Goal: Information Seeking & Learning: Check status

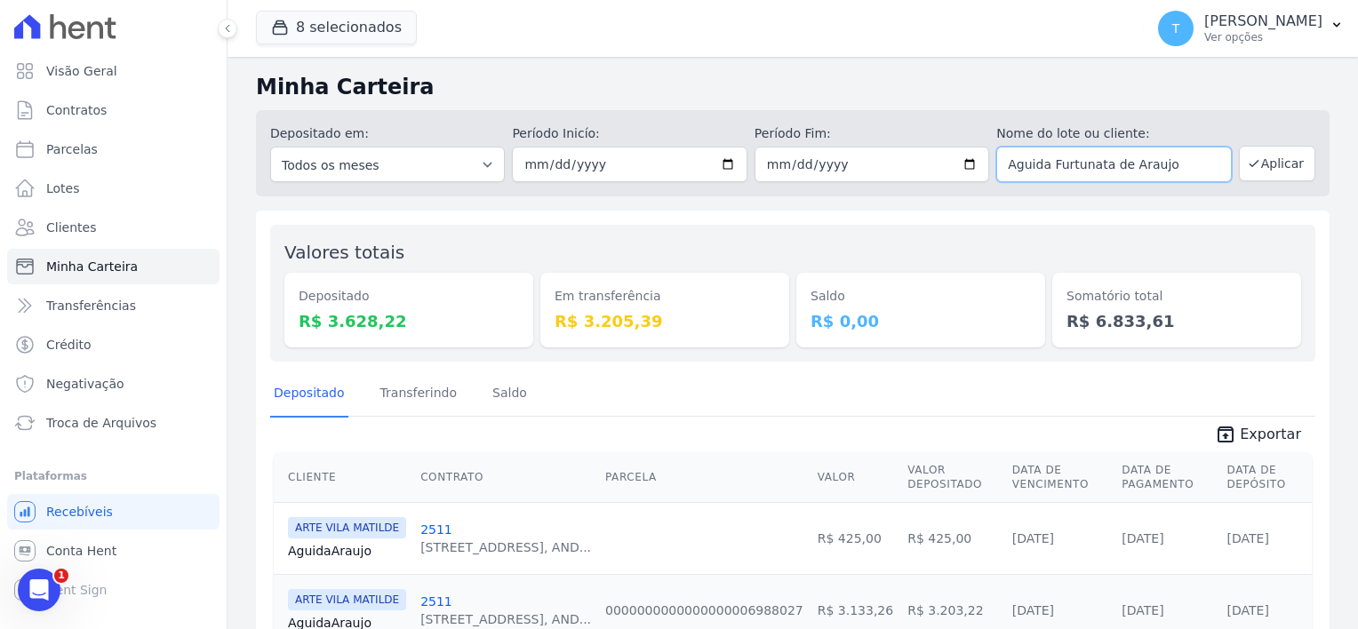
drag, startPoint x: 1179, startPoint y: 169, endPoint x: 987, endPoint y: 160, distance: 192.1
click at [987, 160] on div "Depositado em: Todos os meses Julho/2017 Agosto/2017 Setembro/2017 Outubro/2017…" at bounding box center [792, 153] width 1073 height 86
type input "caue alcanta"
drag, startPoint x: 1090, startPoint y: 171, endPoint x: 992, endPoint y: 160, distance: 98.3
click at [996, 160] on input "caue alcanta" at bounding box center [1113, 165] width 235 height 36
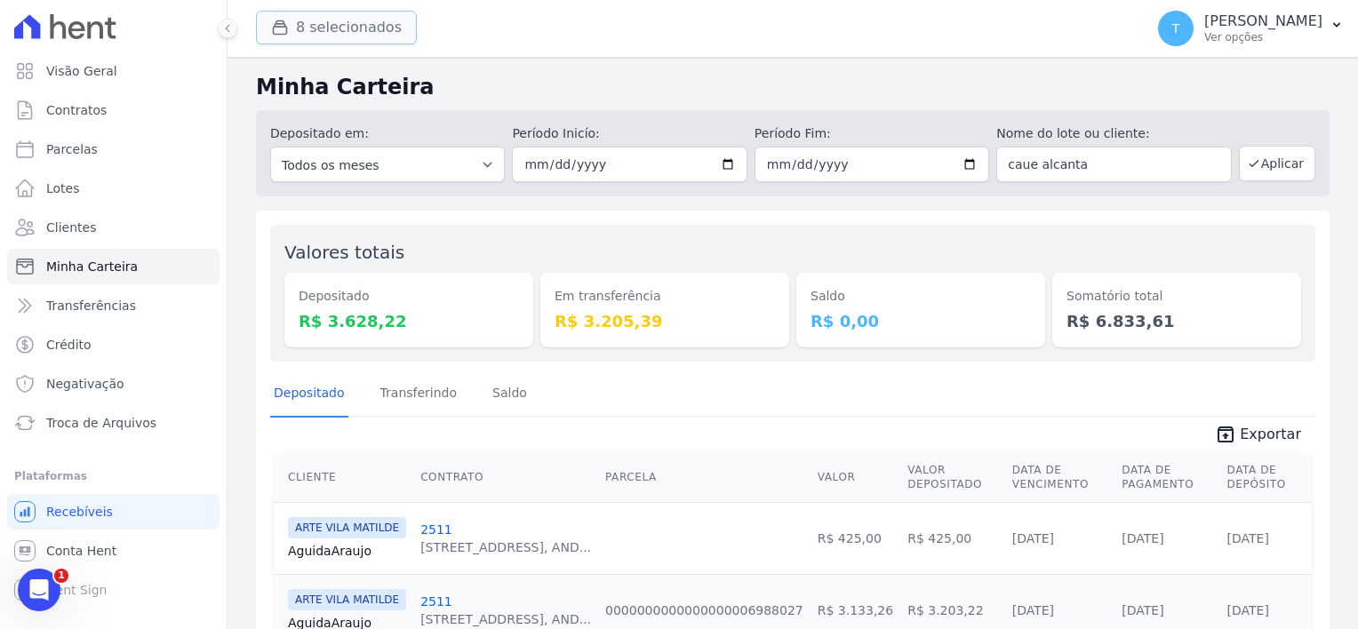
click at [287, 11] on button "8 selecionados" at bounding box center [336, 28] width 161 height 34
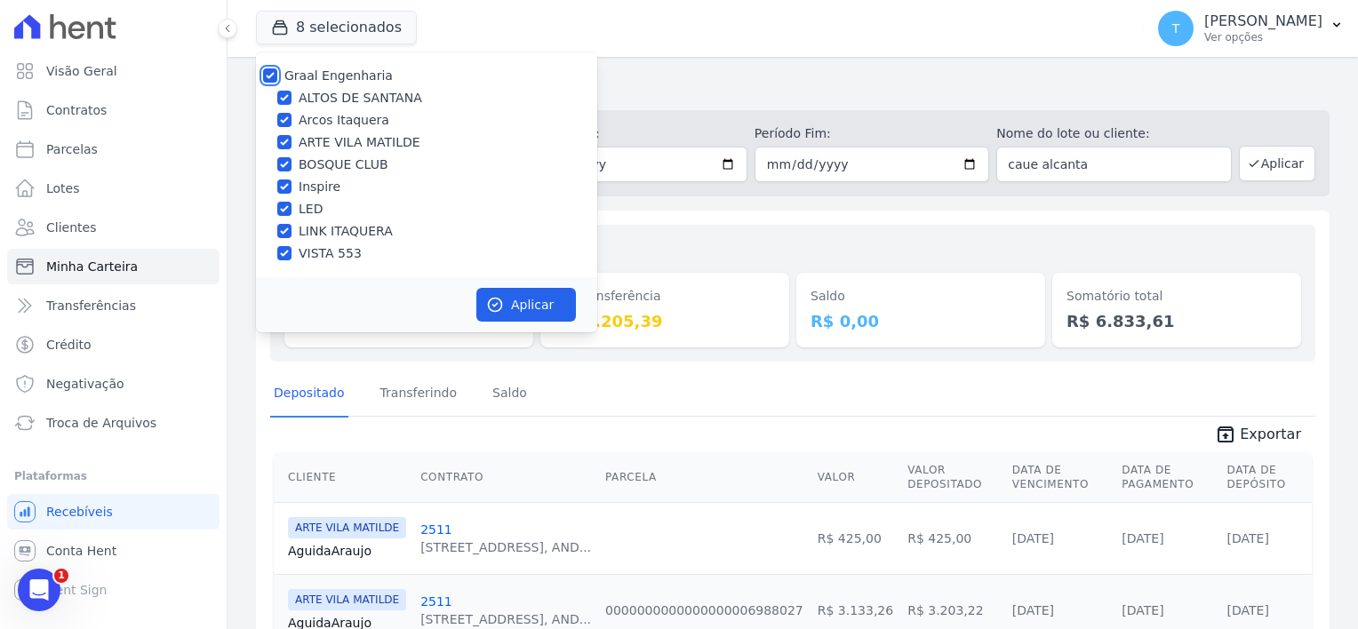
click at [264, 70] on input "Graal Engenharia" at bounding box center [270, 75] width 14 height 14
checkbox input "false"
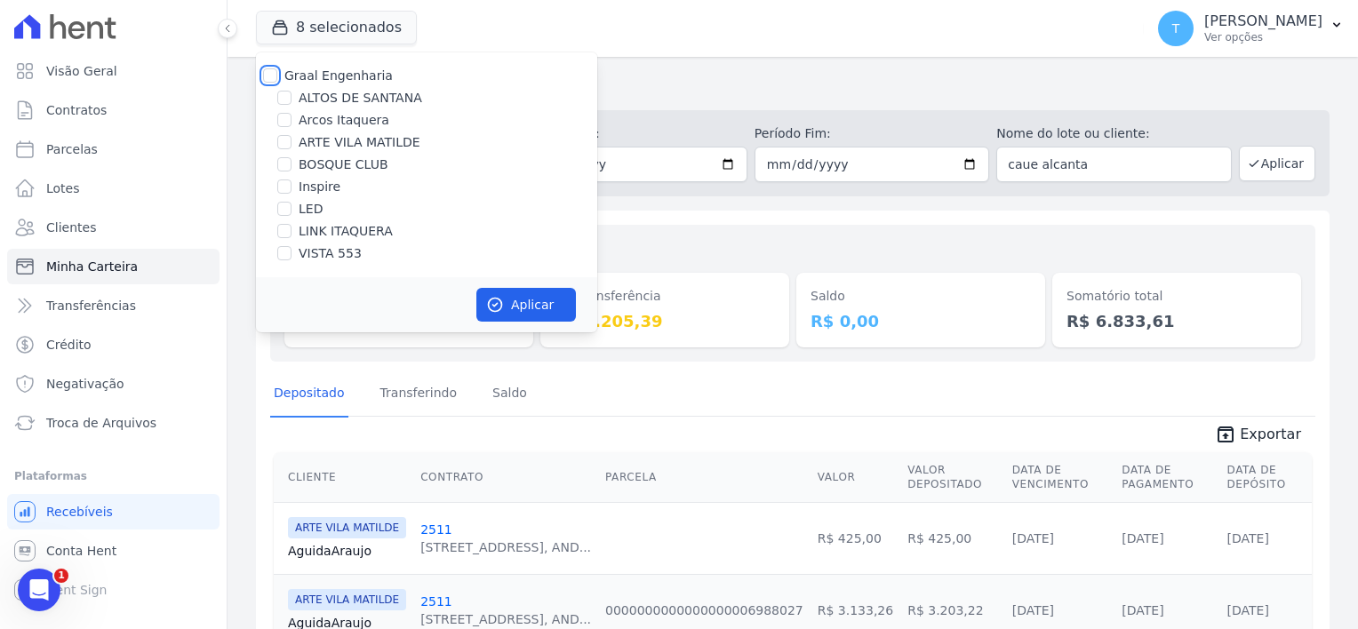
checkbox input "false"
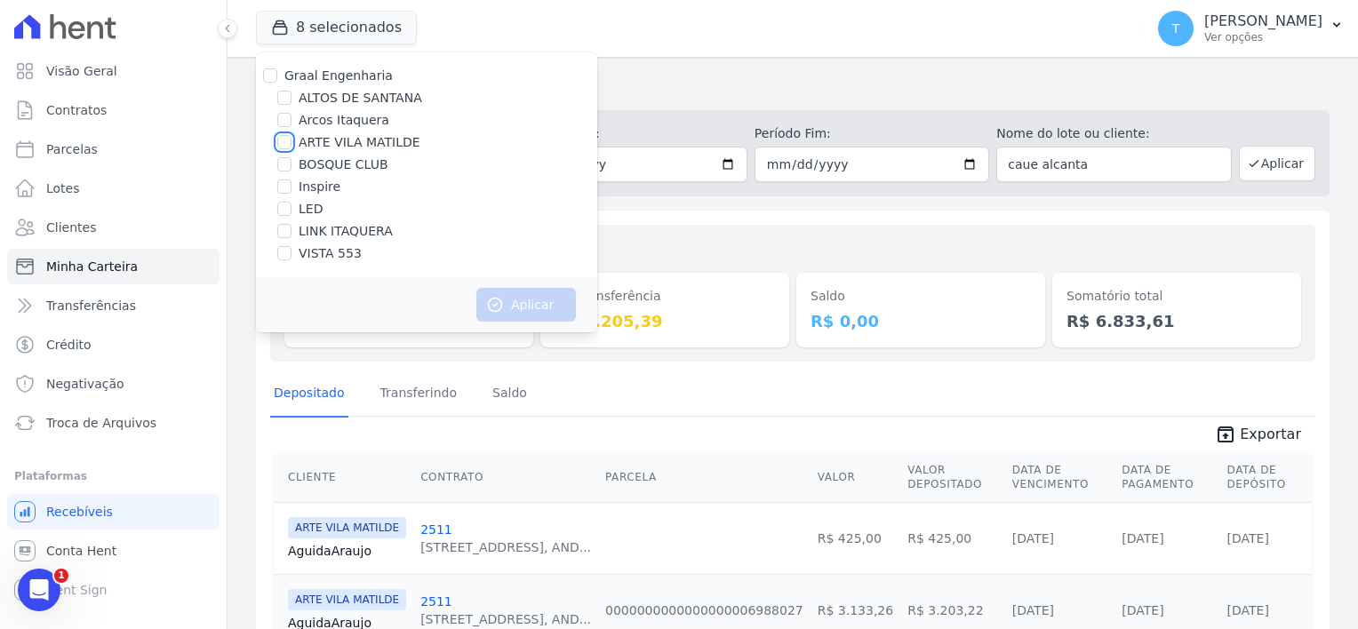
click at [284, 148] on input "ARTE VILA MATILDE" at bounding box center [284, 142] width 14 height 14
checkbox input "true"
click at [518, 305] on button "Aplicar" at bounding box center [526, 305] width 100 height 34
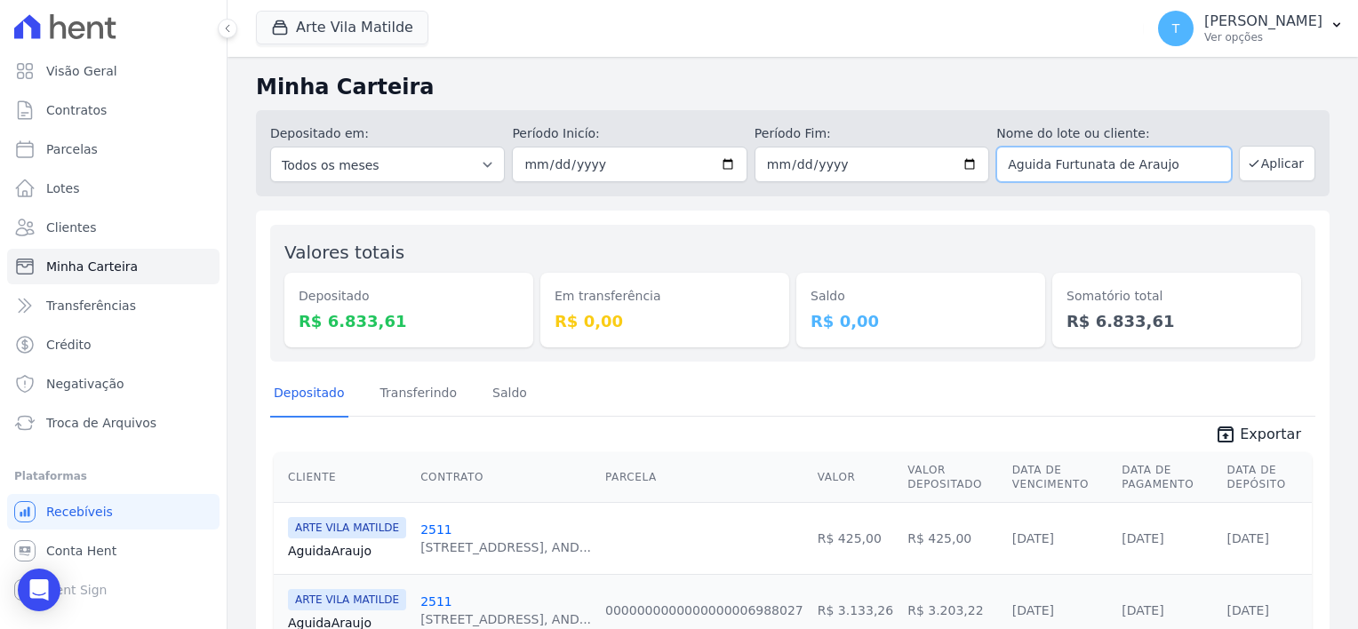
drag, startPoint x: 1152, startPoint y: 168, endPoint x: 970, endPoint y: 171, distance: 182.2
click at [970, 171] on div "Depositado em: Todos os meses Abril/2020 Maio/2020 Junho/2020 Julho/2020 Agosto…" at bounding box center [792, 153] width 1073 height 86
type input "o"
click at [1281, 153] on button "Aplicar" at bounding box center [1277, 164] width 76 height 36
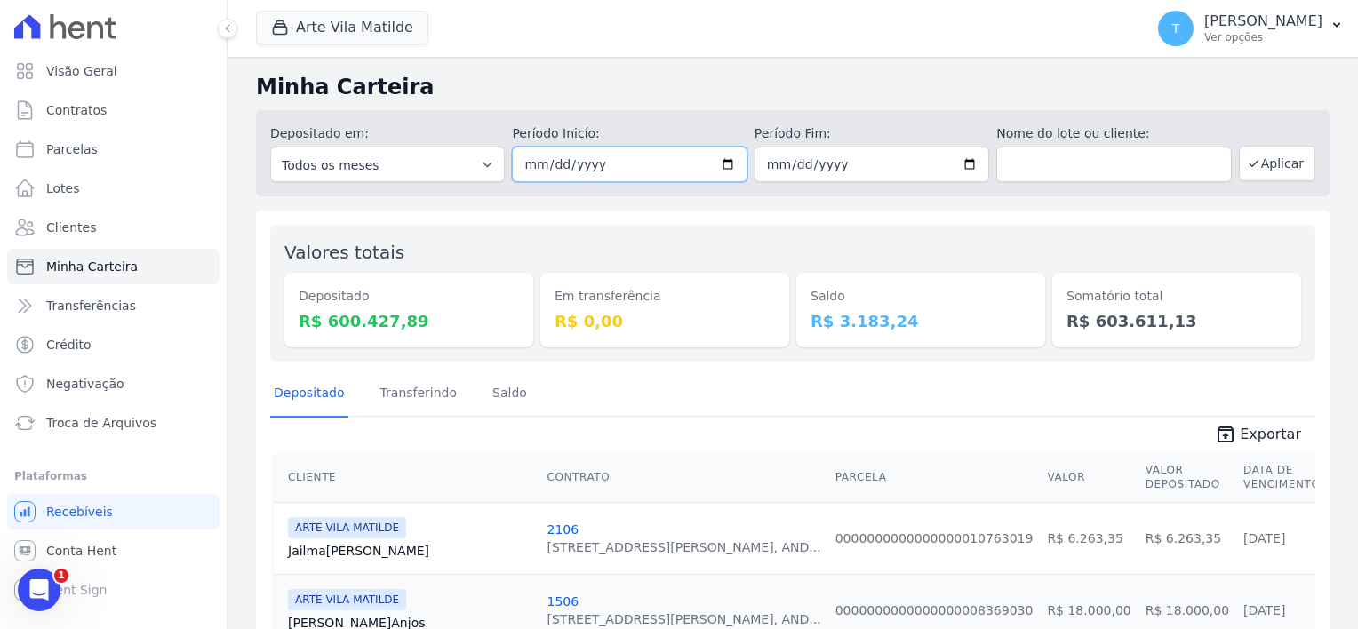
click at [721, 163] on input "[DATE]" at bounding box center [629, 165] width 235 height 36
type input "[DATE]"
click at [1253, 168] on button "Aplicar" at bounding box center [1277, 164] width 76 height 36
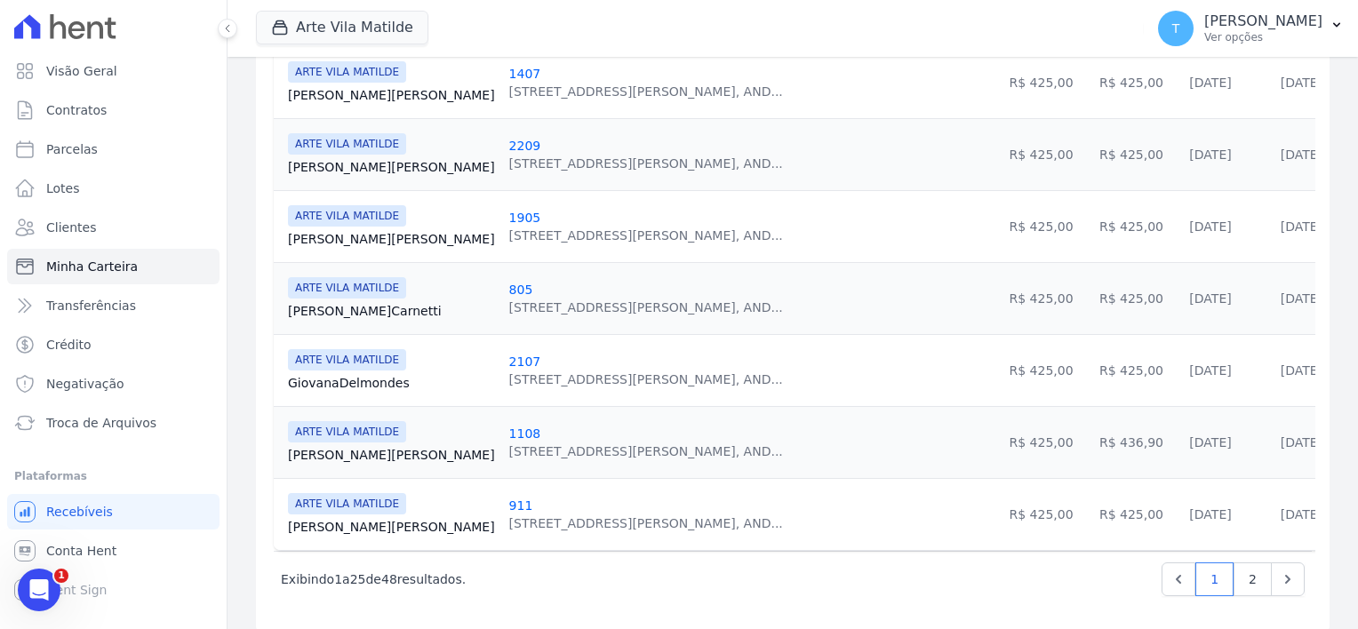
scroll to position [1762, 0]
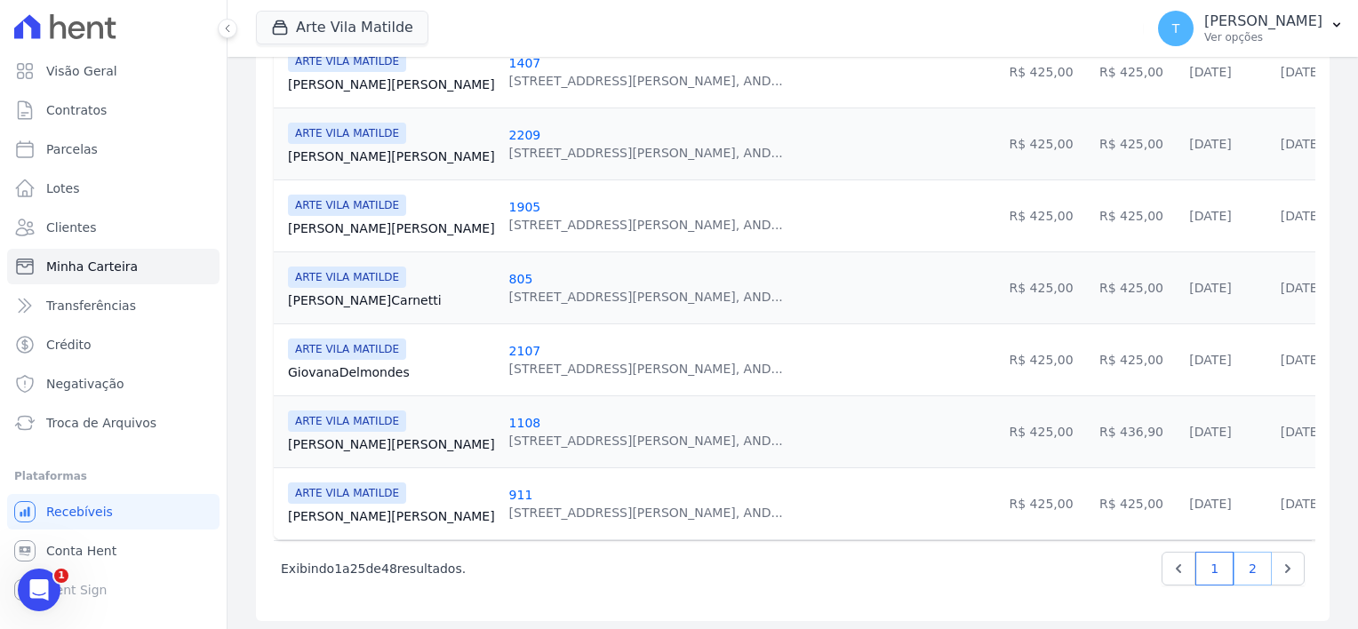
click at [1246, 564] on link "2" at bounding box center [1252, 569] width 38 height 34
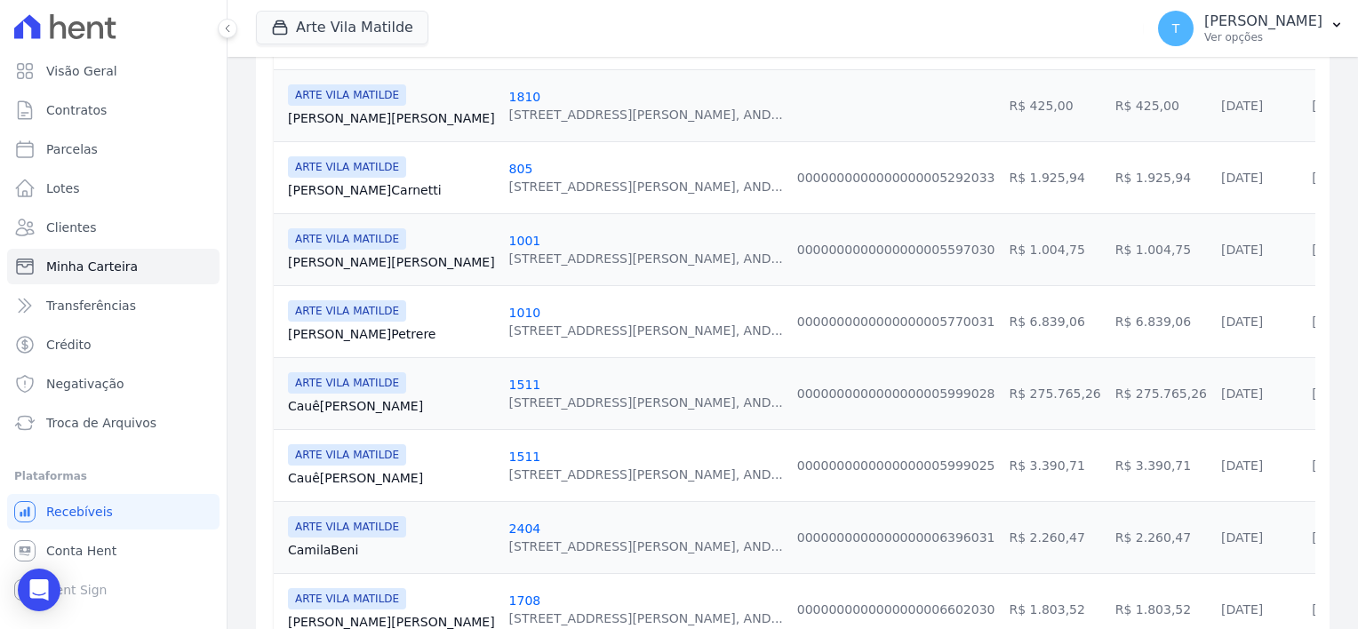
scroll to position [800, 0]
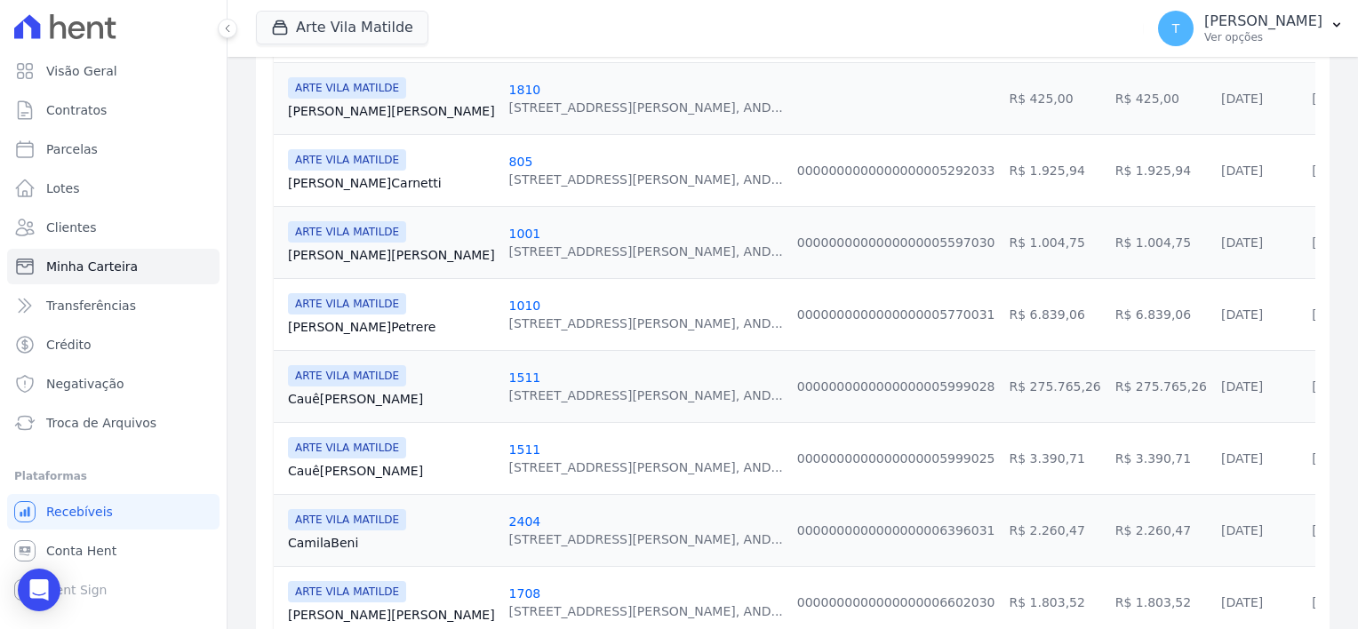
drag, startPoint x: 295, startPoint y: 370, endPoint x: 1279, endPoint y: 466, distance: 989.1
click at [1279, 466] on tbody "ARTE VILA MATILDE Fabio Monteiro 2010 Avenida Angélica, 2248, AND... R$ 425,00 …" at bounding box center [869, 529] width 1191 height 1655
click at [1214, 431] on td "14/10/2025" at bounding box center [1259, 458] width 91 height 72
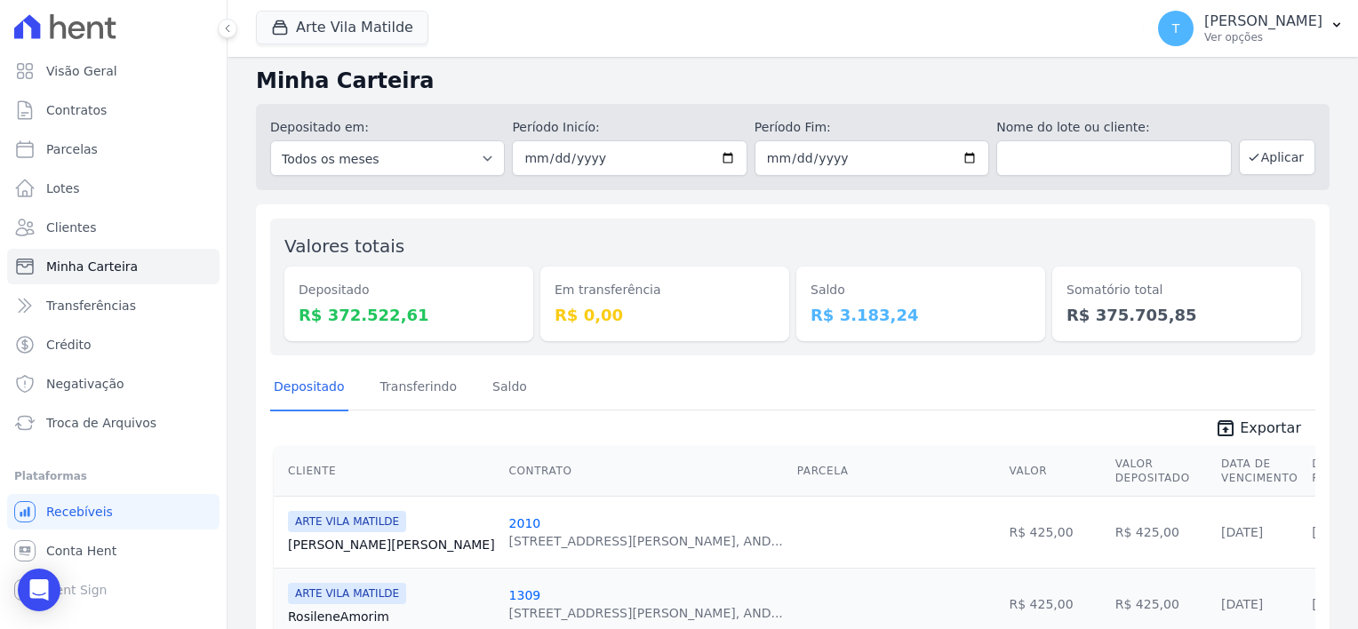
scroll to position [0, 0]
